Goal: Task Accomplishment & Management: Complete application form

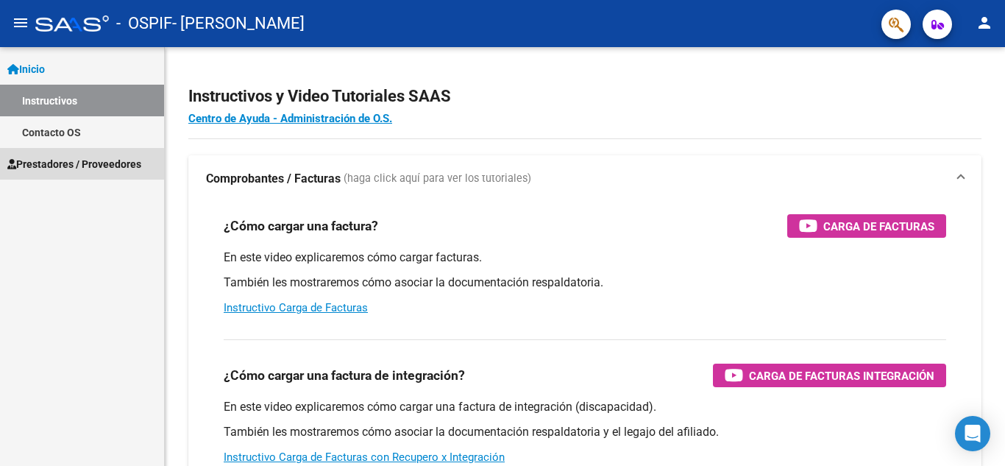
click at [66, 165] on span "Prestadores / Proveedores" at bounding box center [74, 164] width 134 height 16
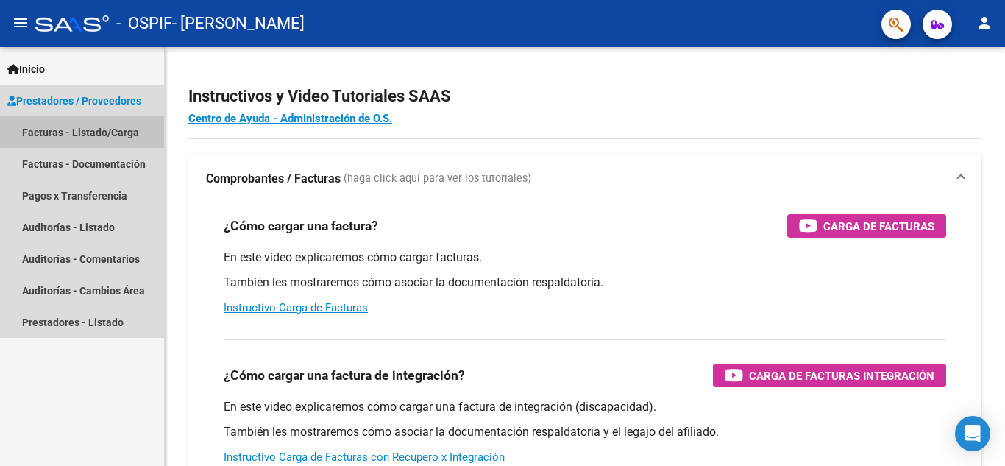
click at [83, 137] on link "Facturas - Listado/Carga" at bounding box center [82, 132] width 164 height 32
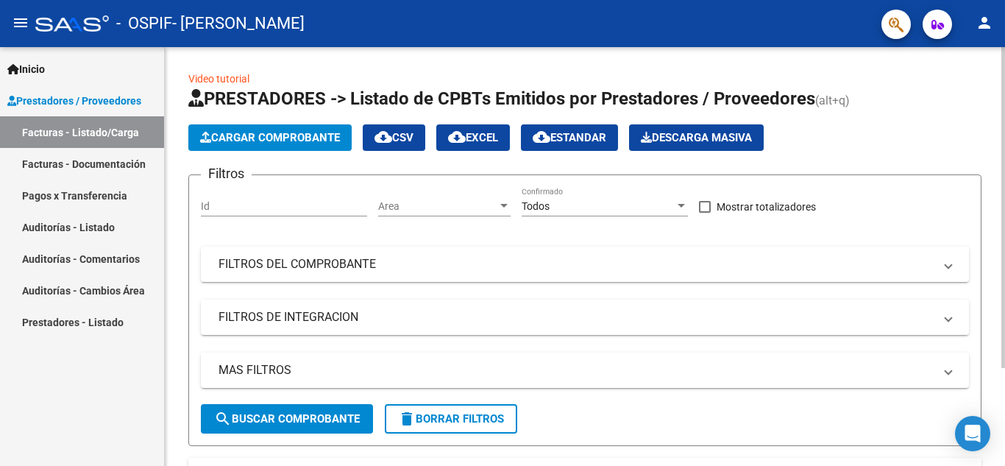
click at [303, 134] on span "Cargar Comprobante" at bounding box center [270, 137] width 140 height 13
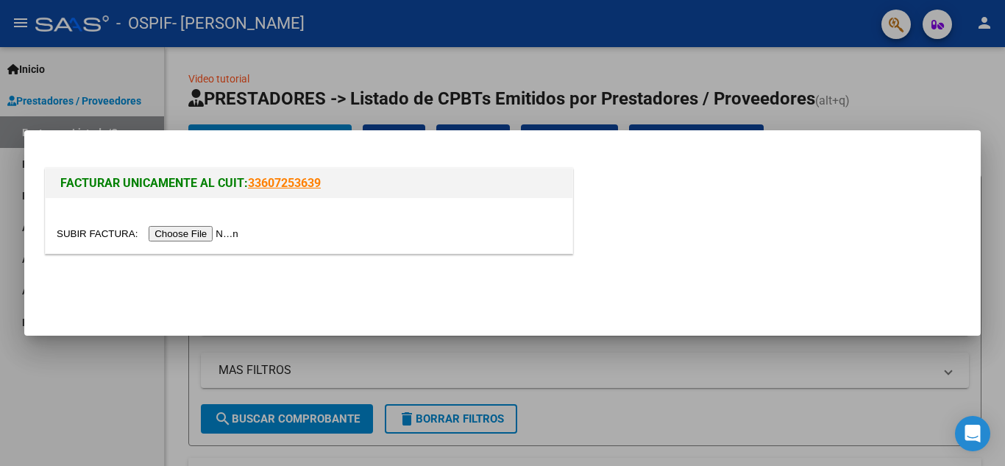
click at [237, 233] on input "file" at bounding box center [150, 233] width 186 height 15
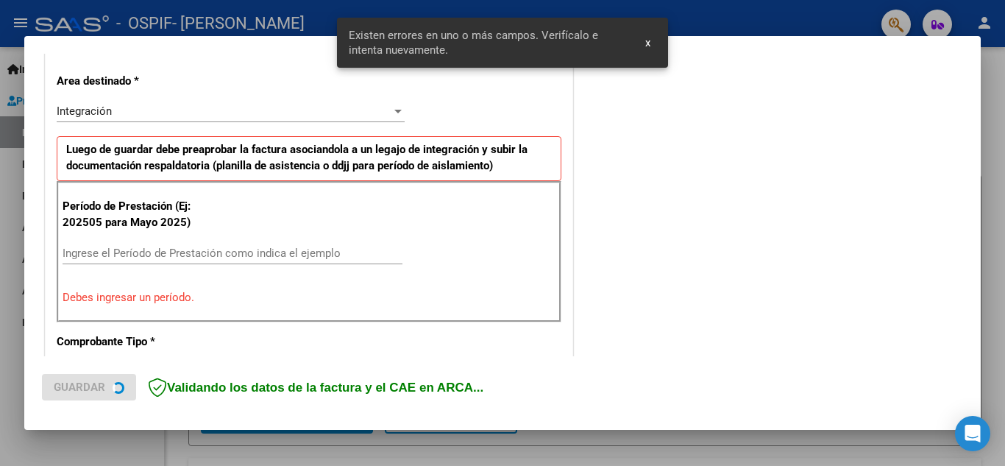
scroll to position [333, 0]
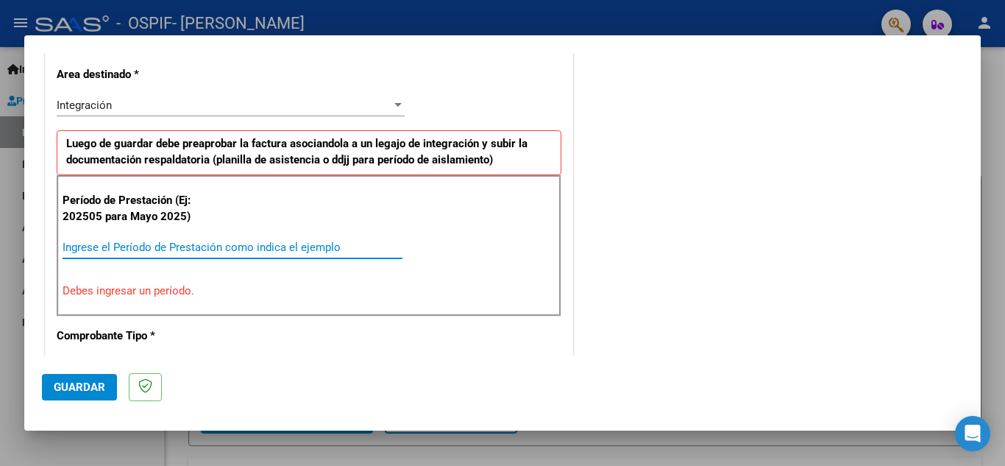
click at [96, 247] on input "Ingrese el Período de Prestación como indica el ejemplo" at bounding box center [233, 247] width 340 height 13
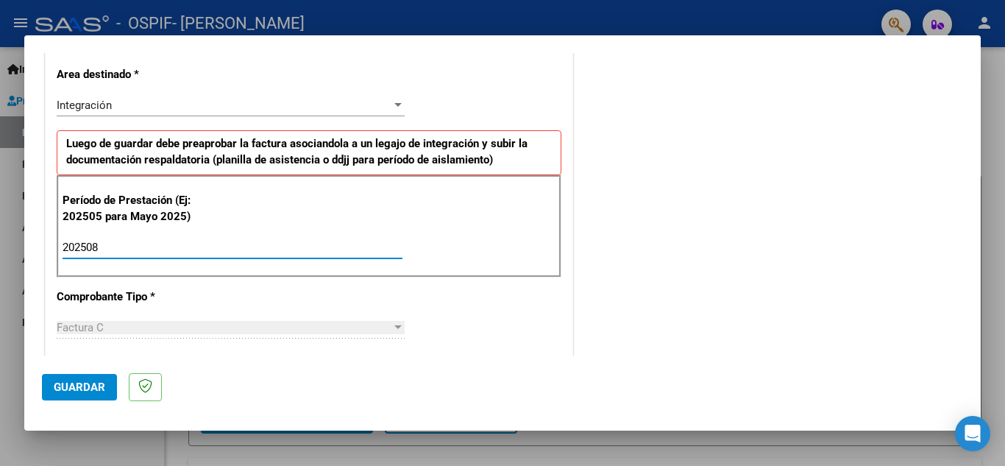
type input "202508"
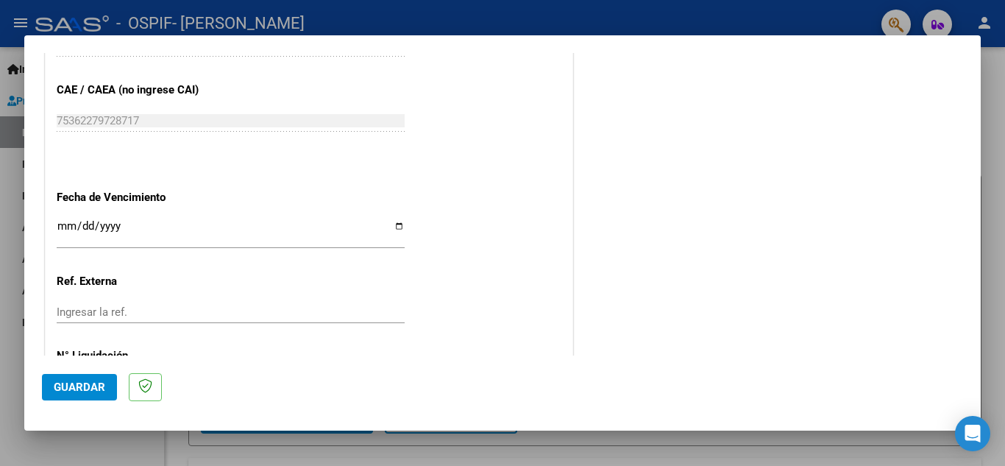
scroll to position [993, 0]
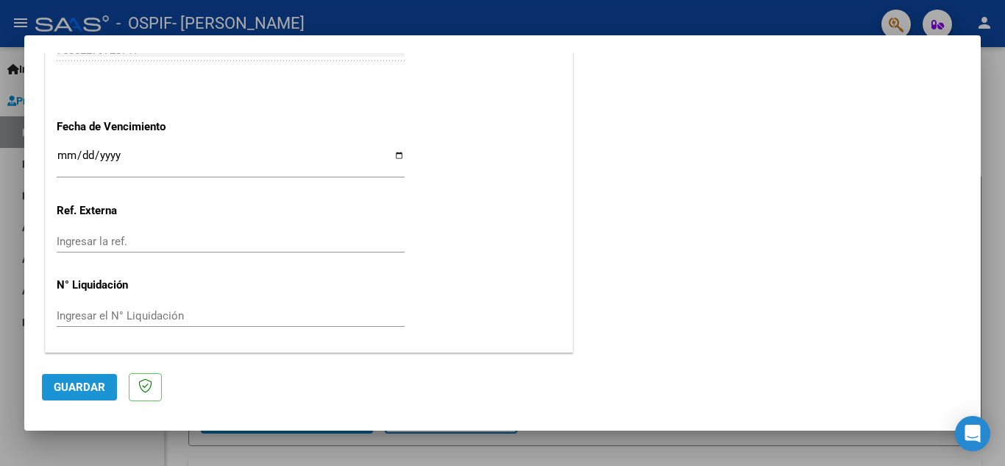
click at [77, 386] on span "Guardar" at bounding box center [80, 387] width 52 height 13
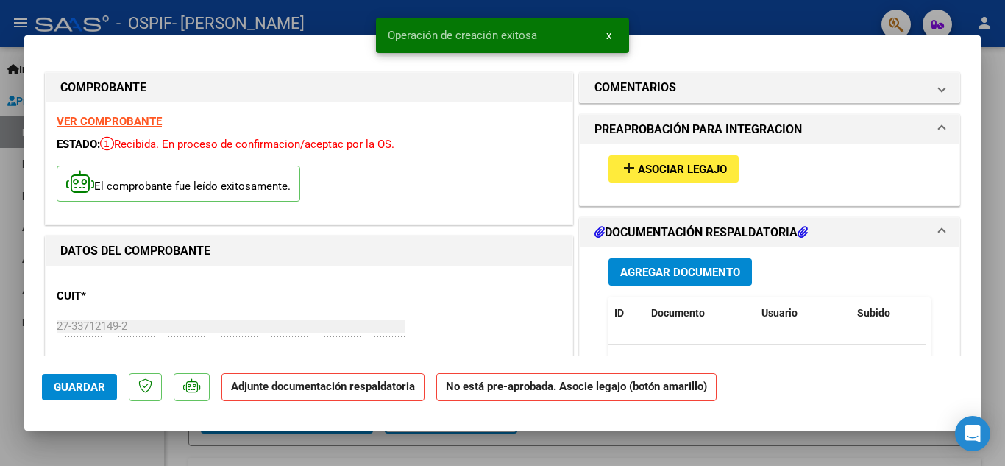
click at [671, 169] on span "Asociar Legajo" at bounding box center [682, 169] width 89 height 13
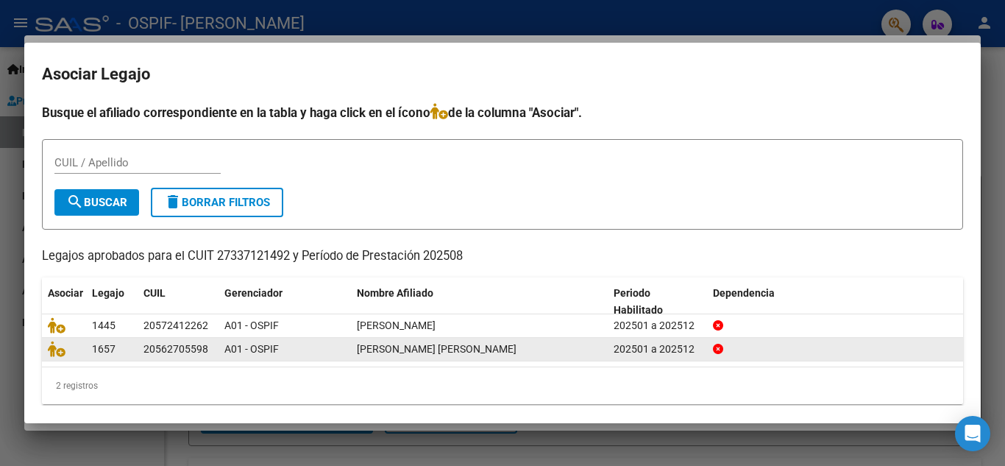
click at [149, 358] on div "20562705598" at bounding box center [176, 349] width 65 height 17
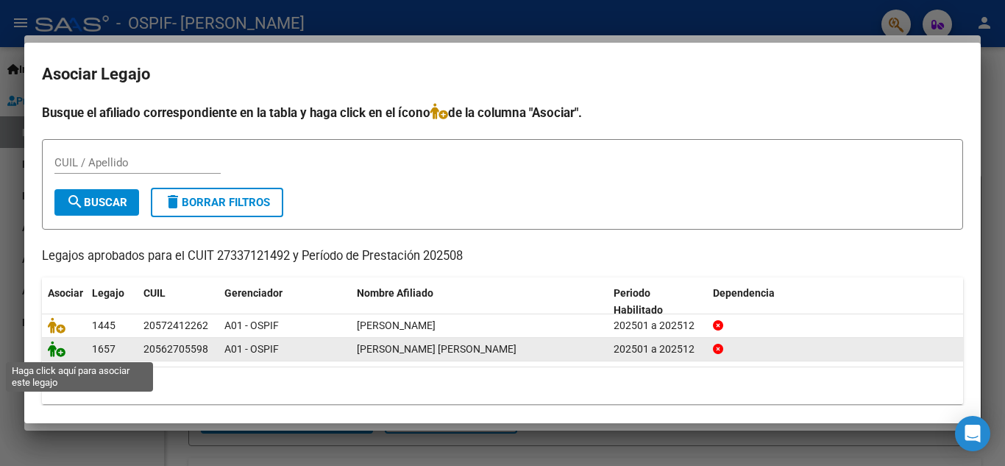
click at [53, 350] on icon at bounding box center [57, 349] width 18 height 16
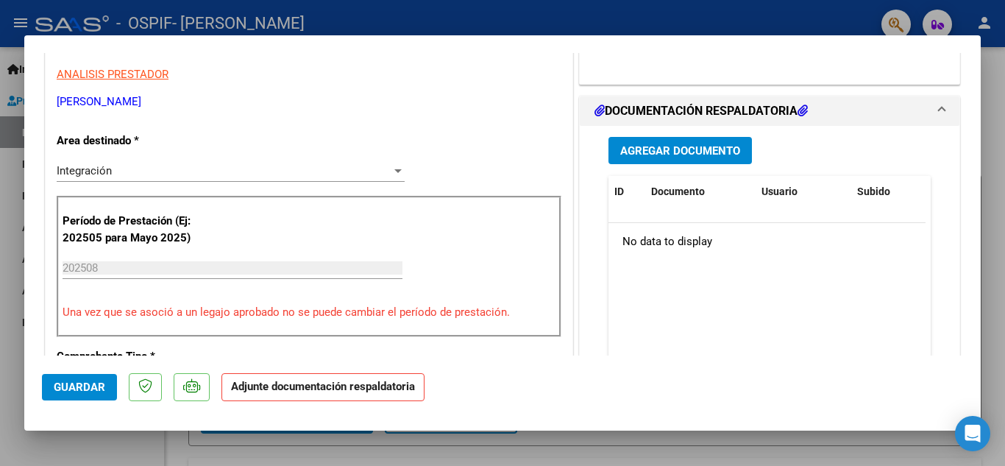
scroll to position [294, 0]
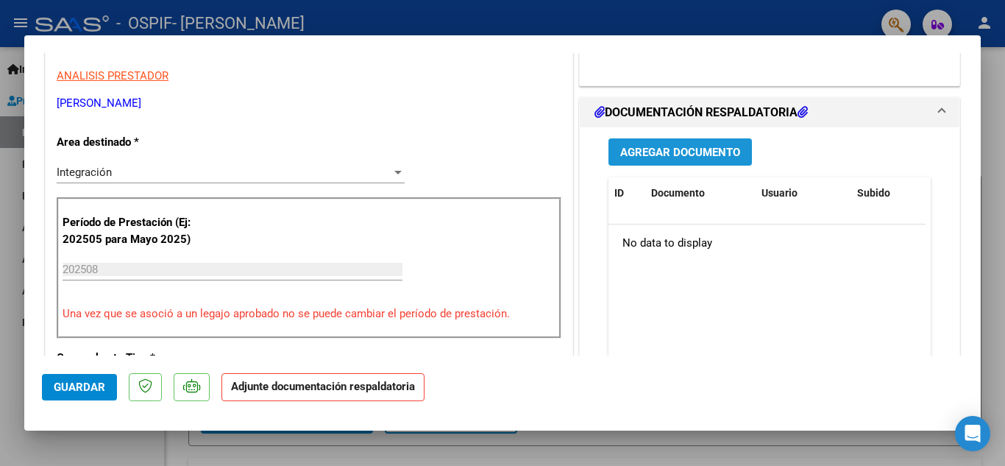
click at [676, 159] on span "Agregar Documento" at bounding box center [680, 152] width 120 height 13
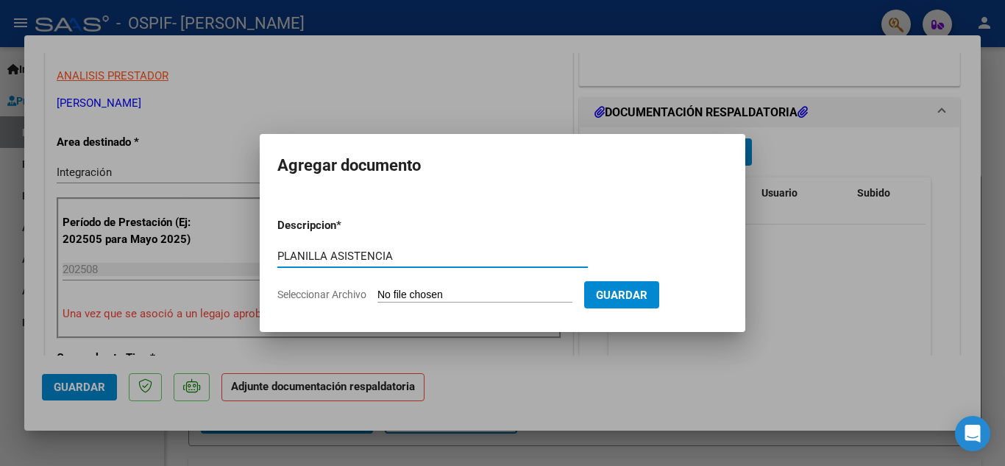
type input "PLANILLA ASISTENCIA"
click at [311, 290] on span "Seleccionar Archivo" at bounding box center [321, 295] width 89 height 12
click at [378, 290] on input "Seleccionar Archivo" at bounding box center [475, 296] width 195 height 14
type input "C:\fakepath\planilla Giovanni .pdf"
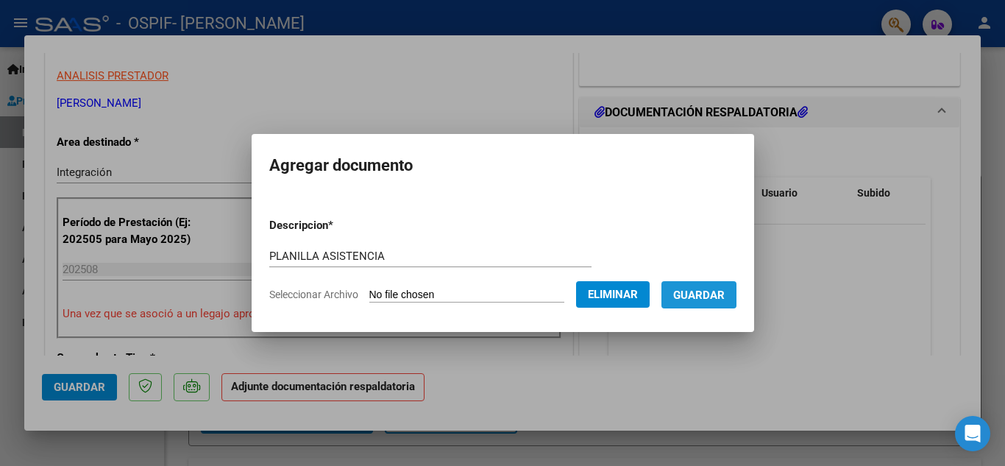
click at [725, 299] on span "Guardar" at bounding box center [699, 295] width 52 height 13
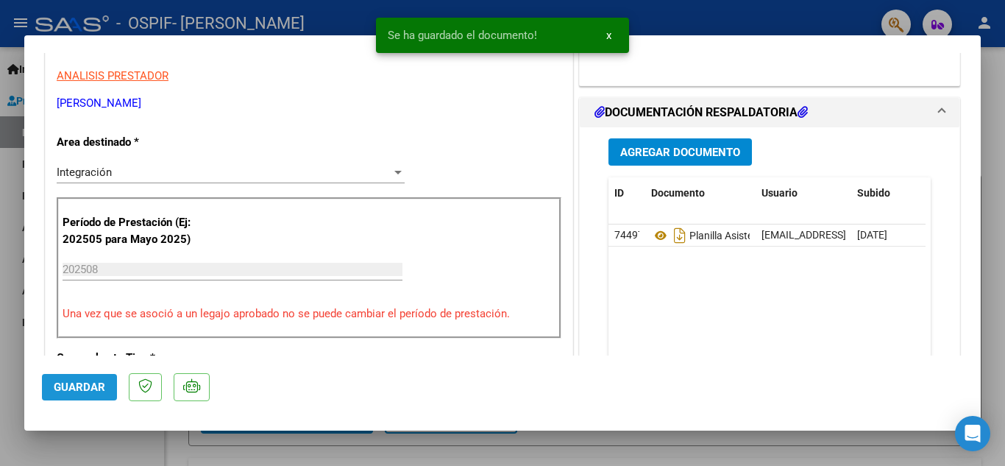
click at [82, 390] on span "Guardar" at bounding box center [80, 387] width 52 height 13
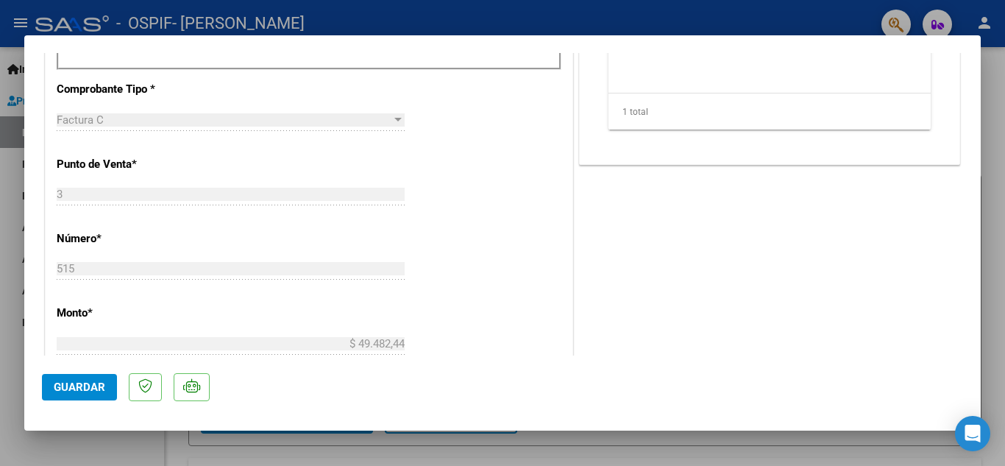
scroll to position [736, 0]
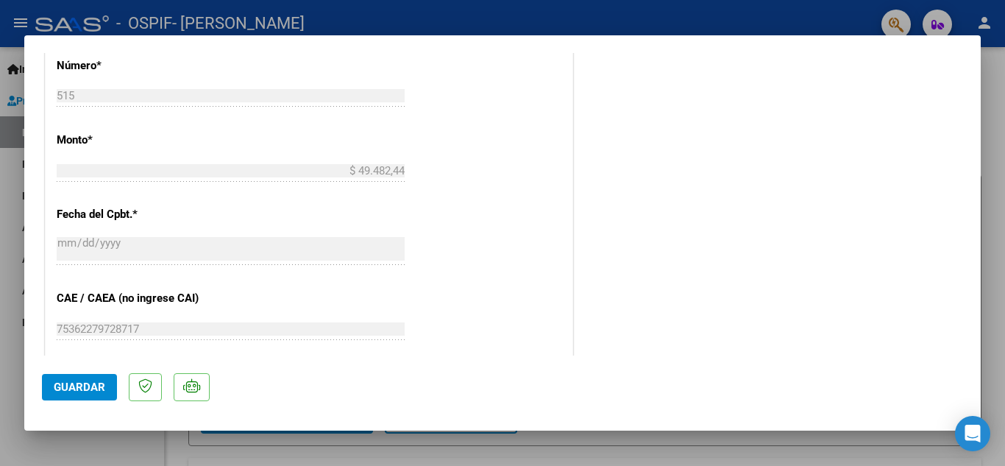
click at [999, 90] on div at bounding box center [502, 233] width 1005 height 466
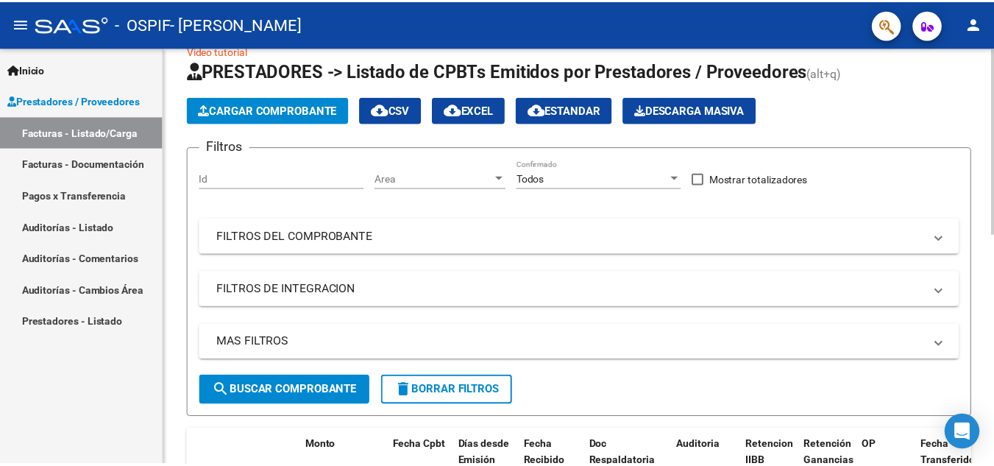
scroll to position [0, 0]
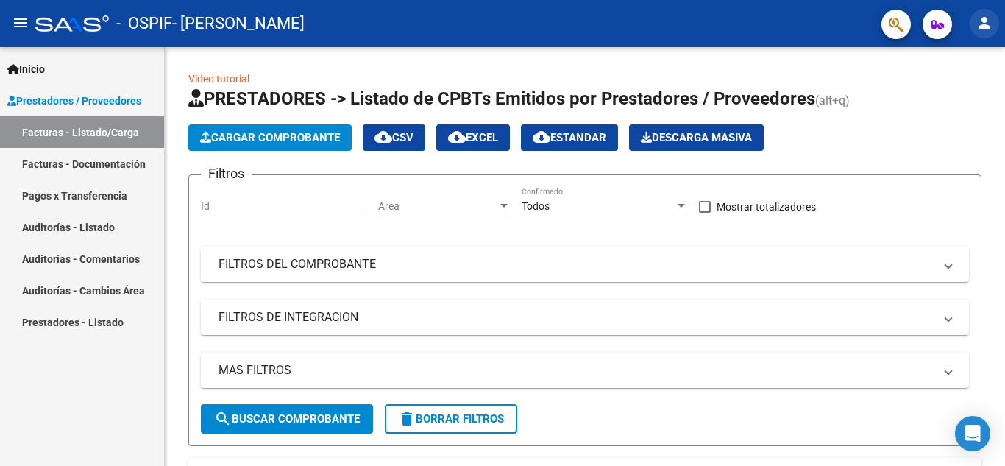
click at [986, 26] on mat-icon "person" at bounding box center [985, 23] width 18 height 18
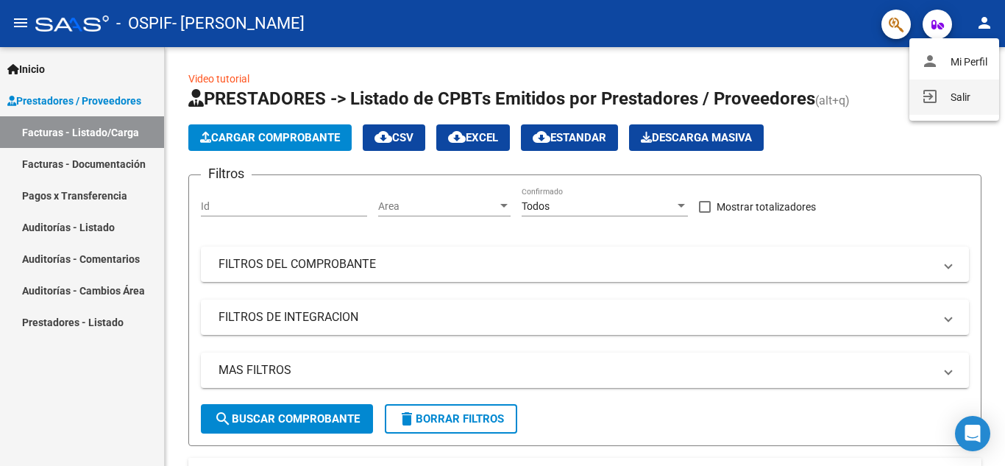
click at [959, 99] on button "exit_to_app Salir" at bounding box center [955, 96] width 90 height 35
